Goal: Task Accomplishment & Management: Manage account settings

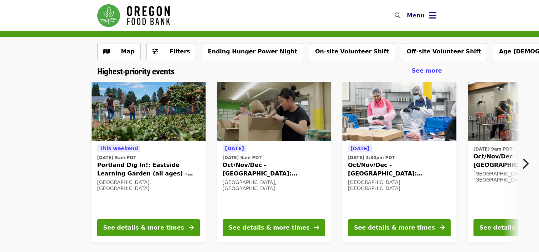
click at [436, 18] on button "Menu" at bounding box center [421, 15] width 41 height 17
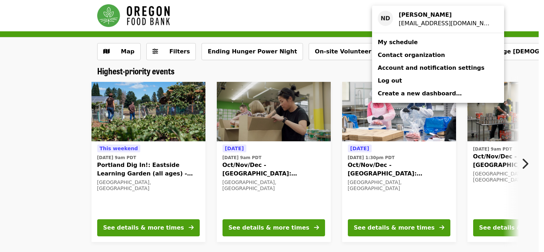
click at [412, 41] on link "My schedule" at bounding box center [438, 42] width 132 height 13
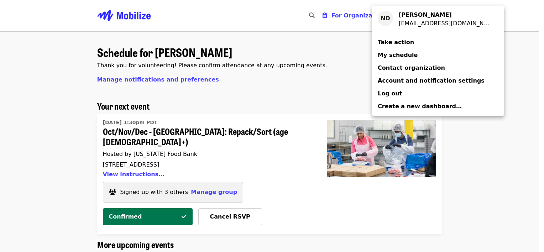
click at [499, 54] on div "Account menu" at bounding box center [272, 126] width 544 height 252
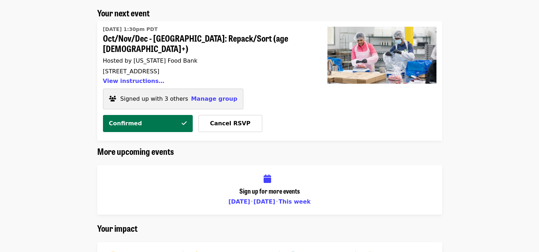
scroll to position [96, 0]
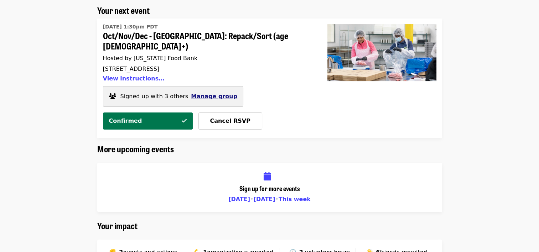
click at [220, 93] on span "Manage group" at bounding box center [214, 96] width 46 height 7
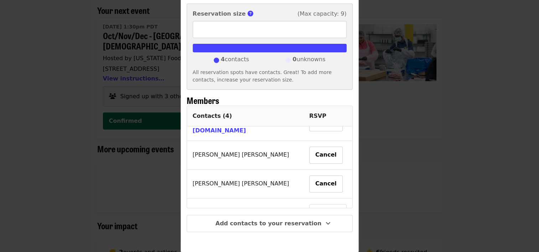
scroll to position [86, 0]
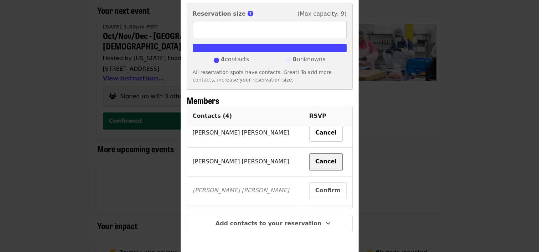
click at [309, 154] on button "Cancel" at bounding box center [325, 162] width 33 height 17
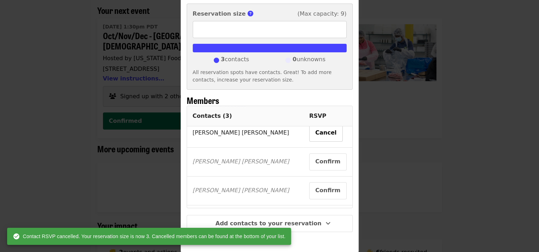
type input "*"
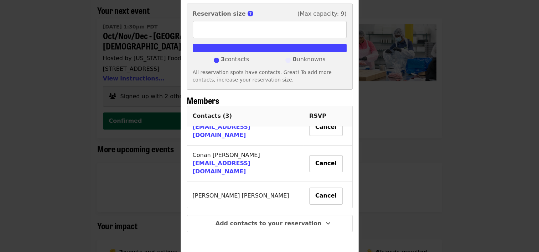
scroll to position [0, 0]
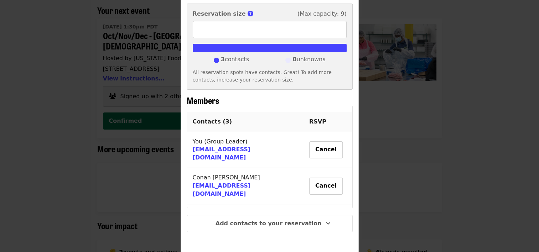
click at [424, 118] on div "Group details Hi, [PERSON_NAME]! You and 2 others have reserved spots for this …" at bounding box center [269, 126] width 539 height 252
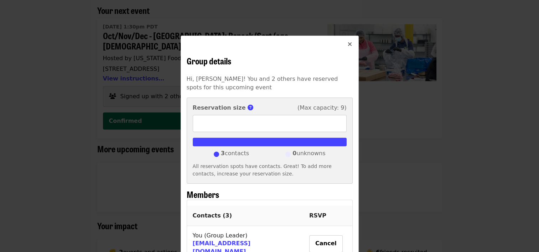
click at [348, 46] on icon "times icon" at bounding box center [350, 44] width 4 height 7
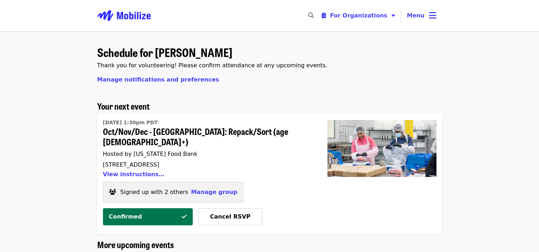
click at [176, 130] on span "Oct/Nov/Dec - [GEOGRAPHIC_DATA]: Repack/Sort (age [DEMOGRAPHIC_DATA]+)" at bounding box center [206, 136] width 207 height 21
